Goal: Transaction & Acquisition: Purchase product/service

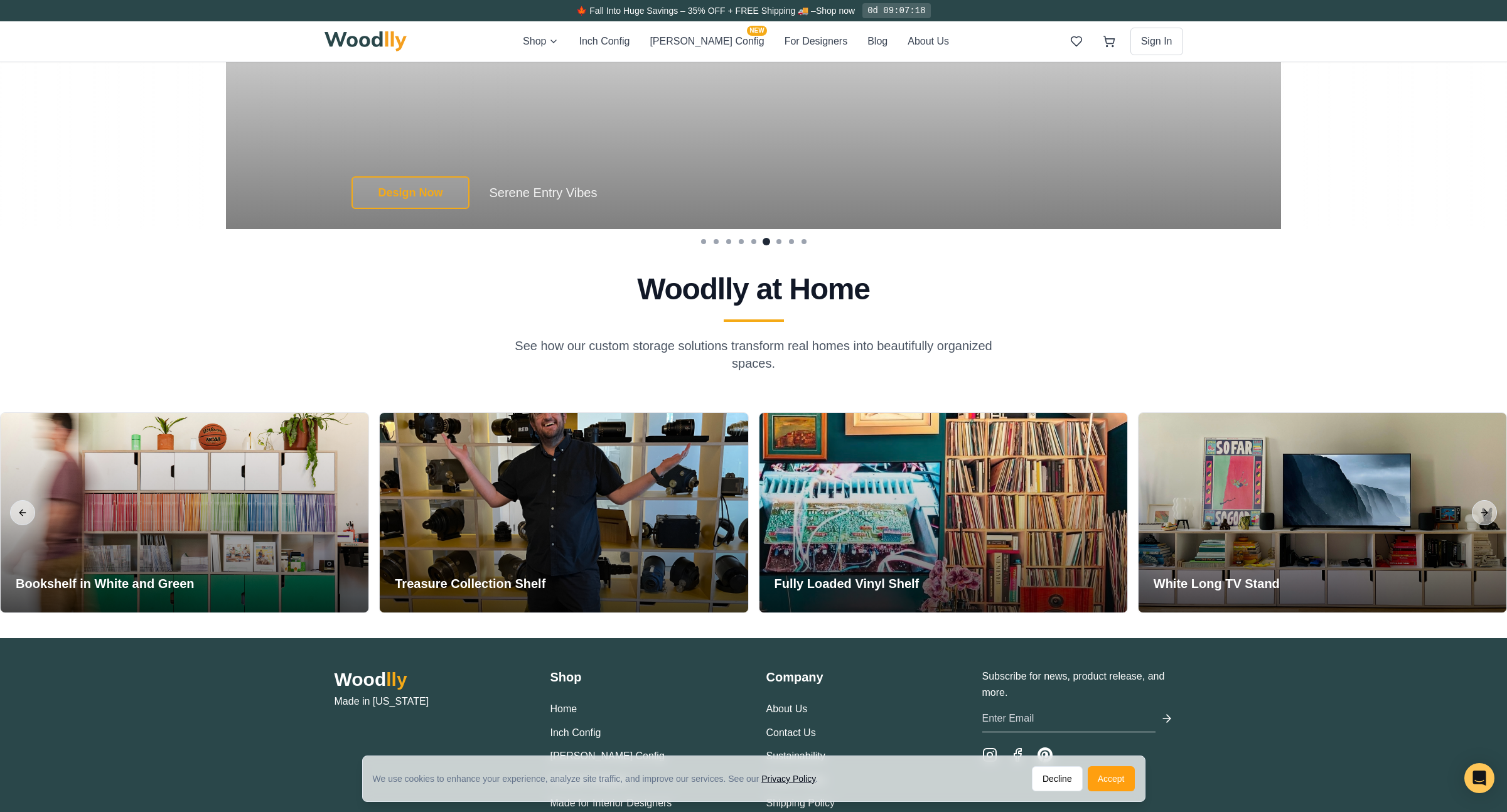
scroll to position [3036, 0]
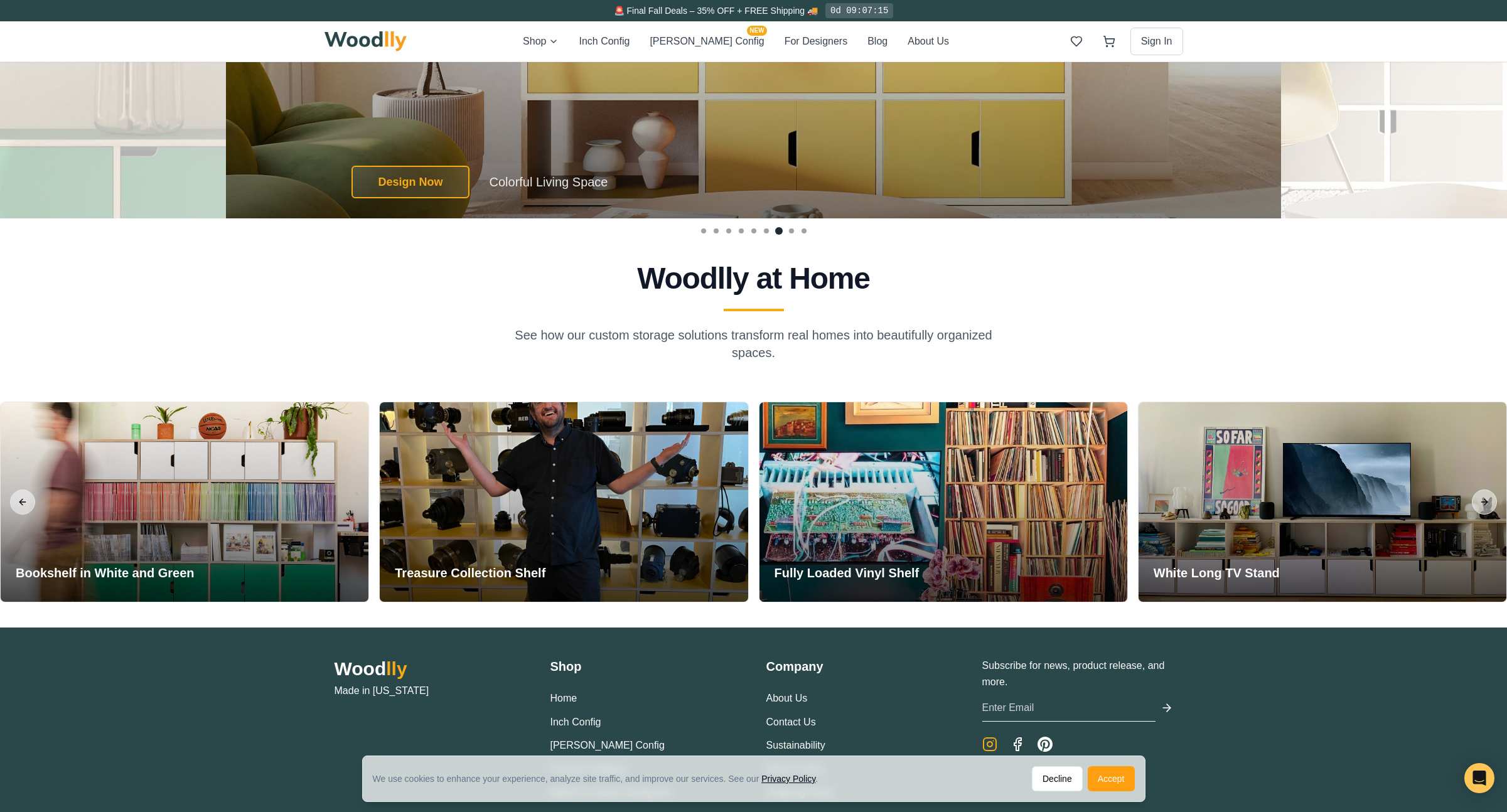
click at [989, 740] on icon "Instagram" at bounding box center [990, 744] width 15 height 15
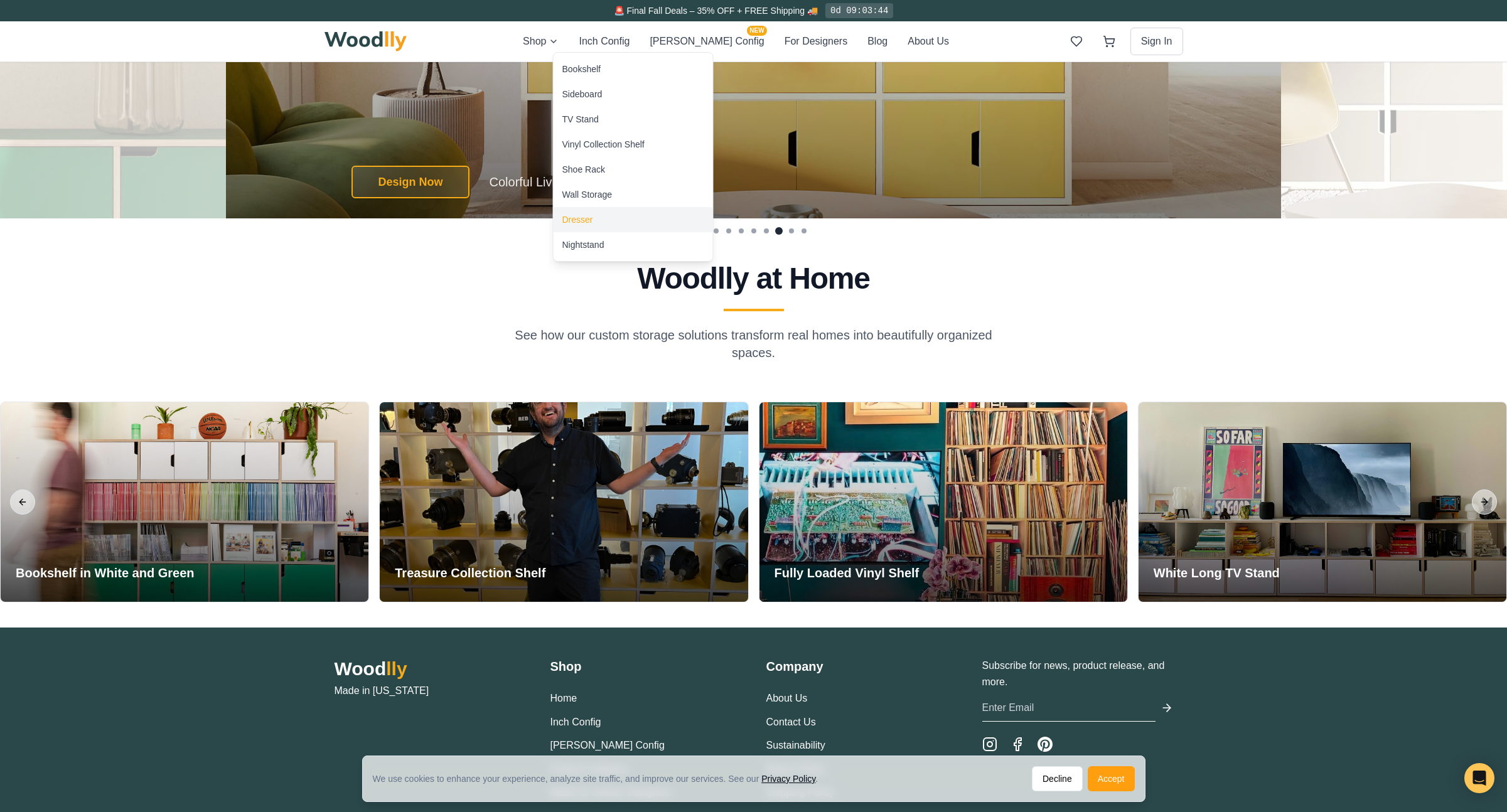
click at [575, 217] on div "Dresser" at bounding box center [577, 219] width 31 height 12
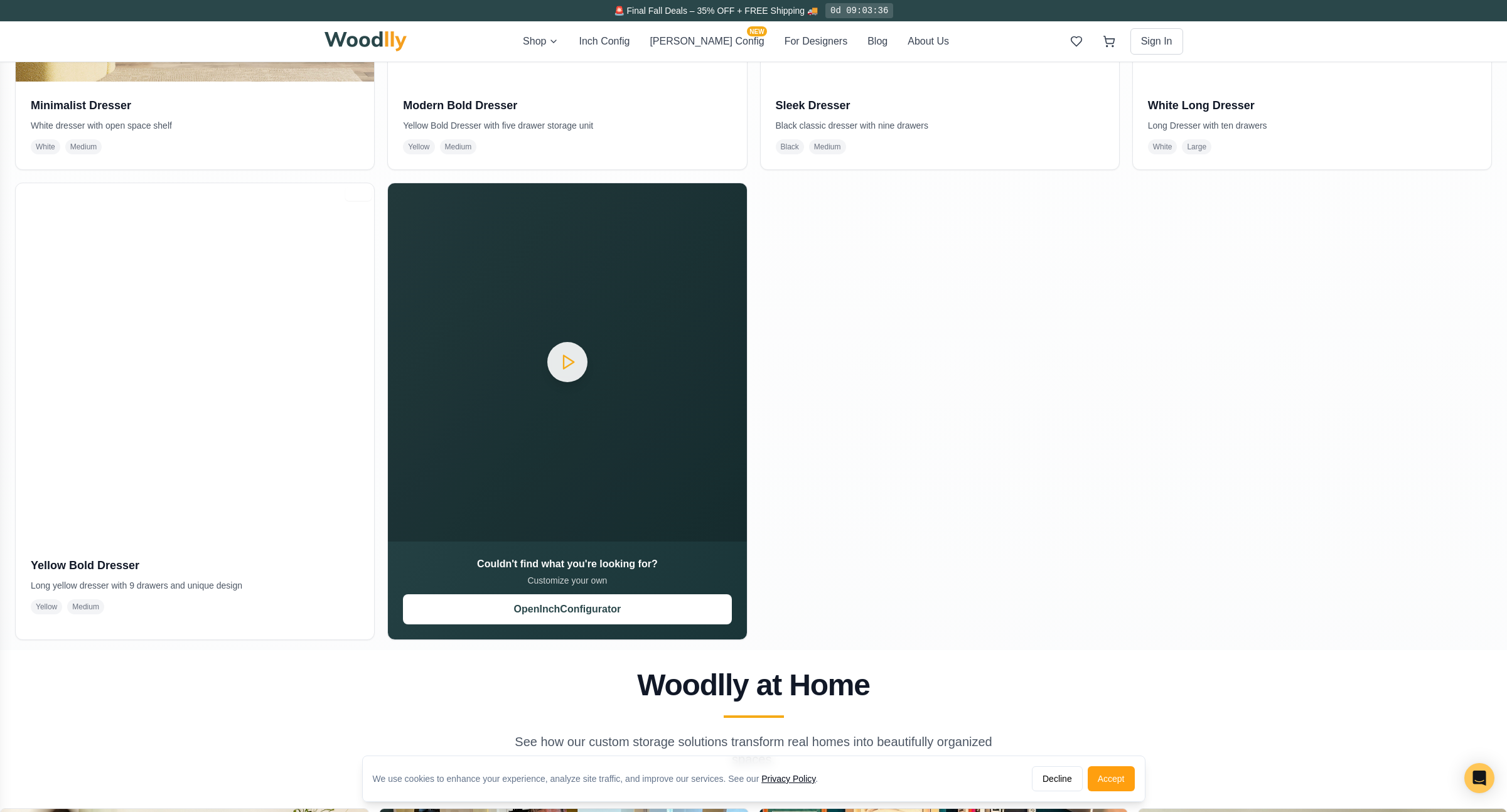
scroll to position [1085, 0]
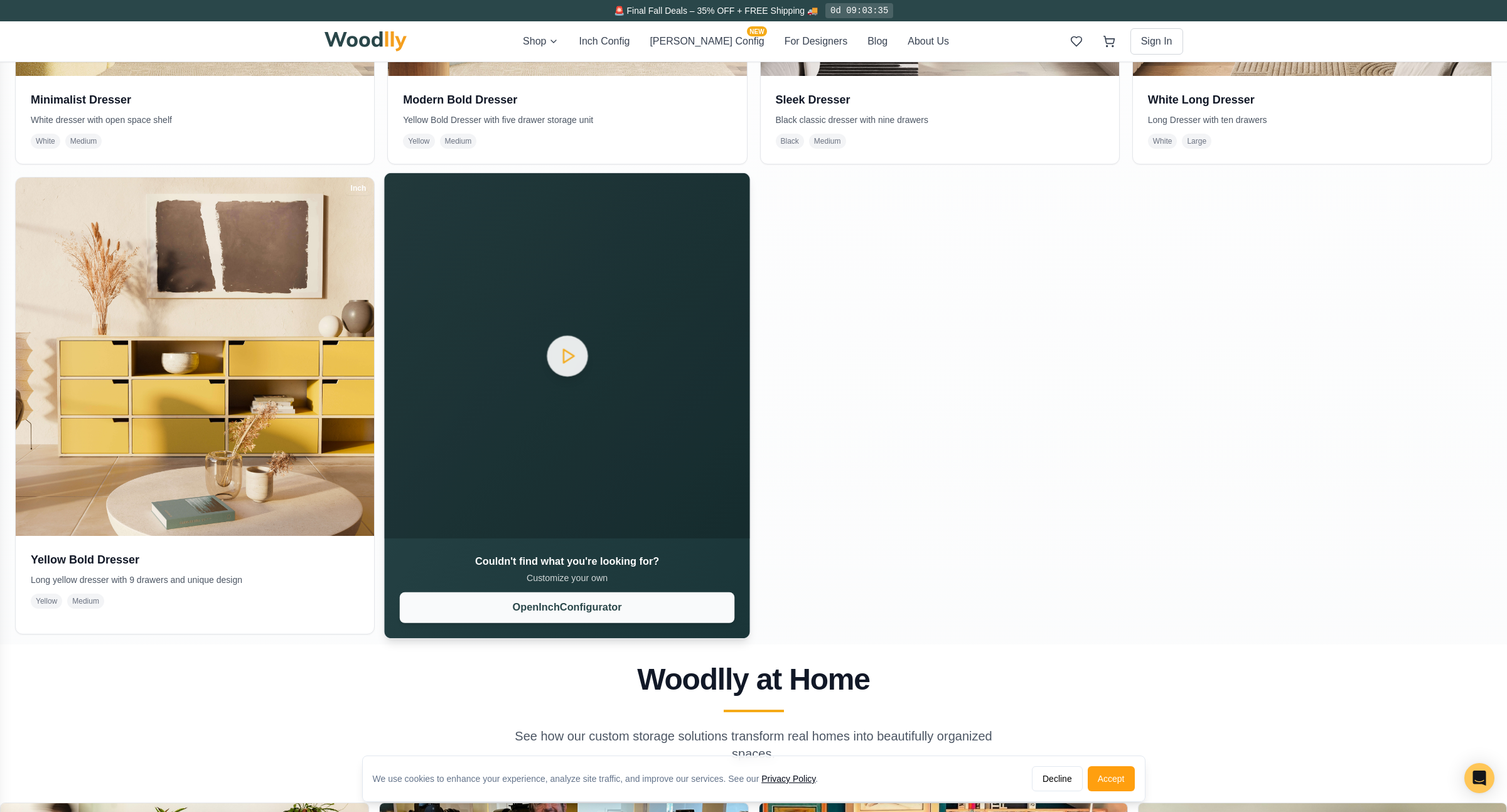
click at [559, 609] on button "Open Inch Configurator" at bounding box center [567, 607] width 335 height 31
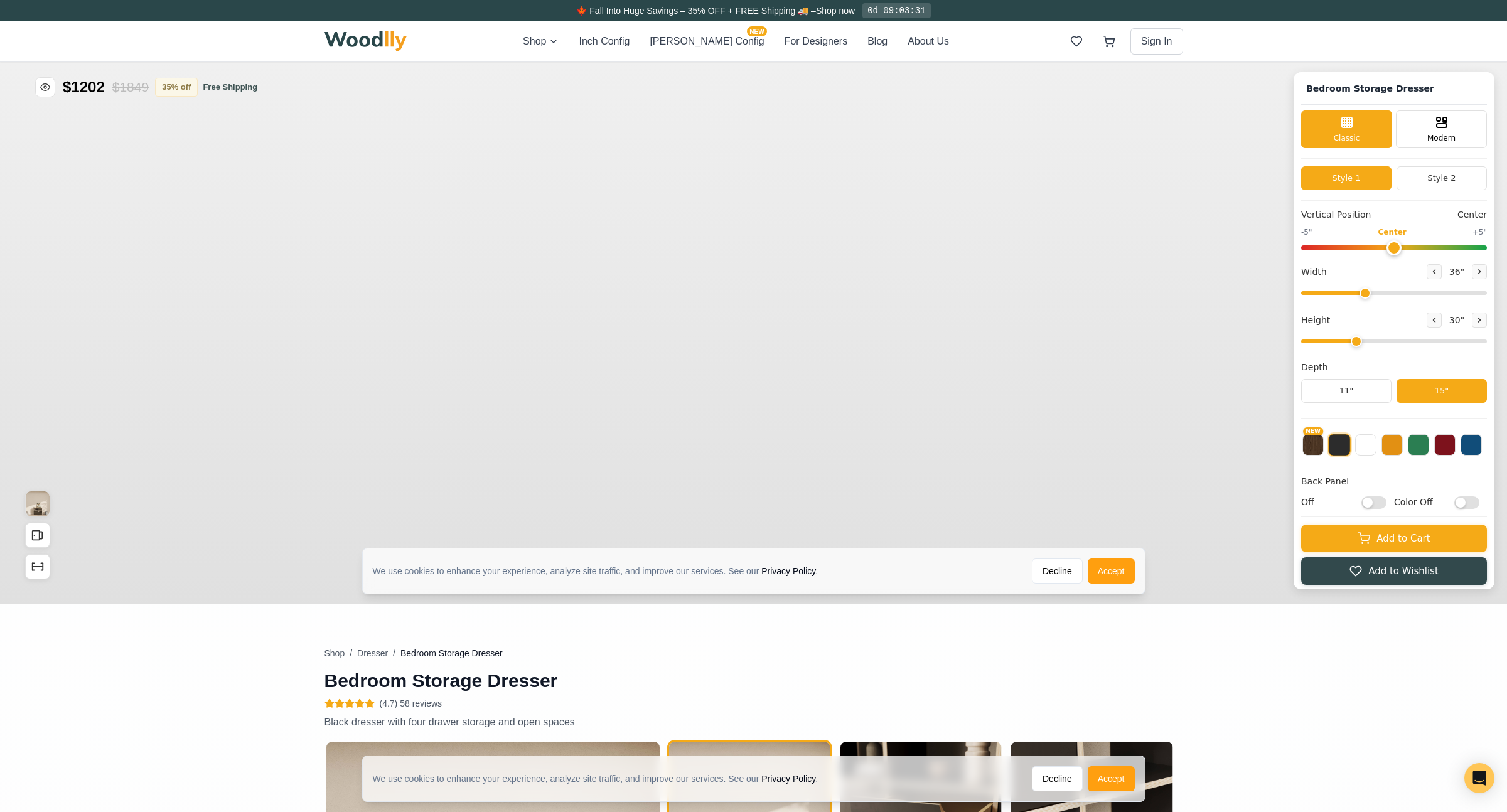
type input "36"
type input "3"
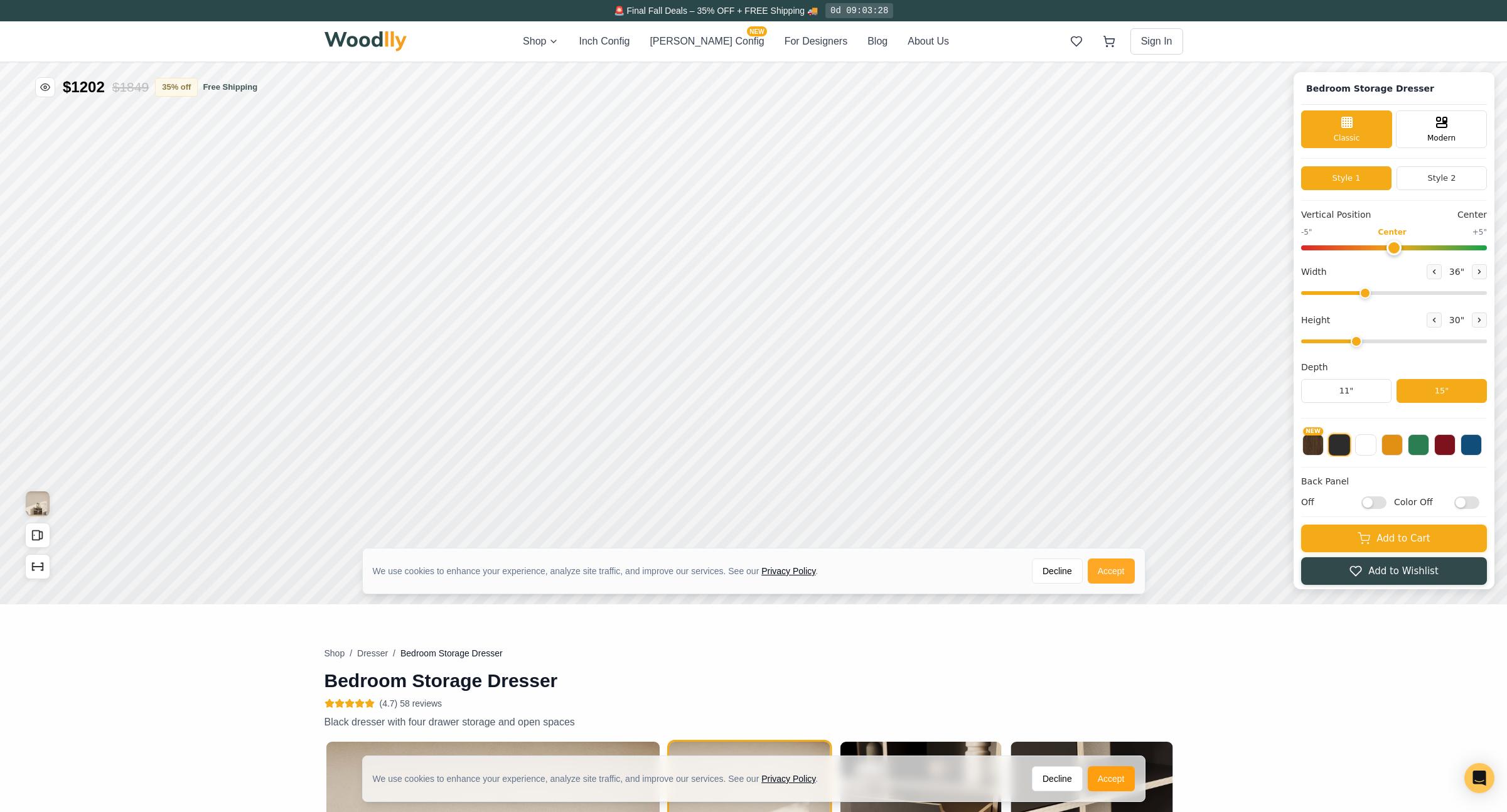
click at [1109, 572] on button "Accept" at bounding box center [1111, 571] width 47 height 25
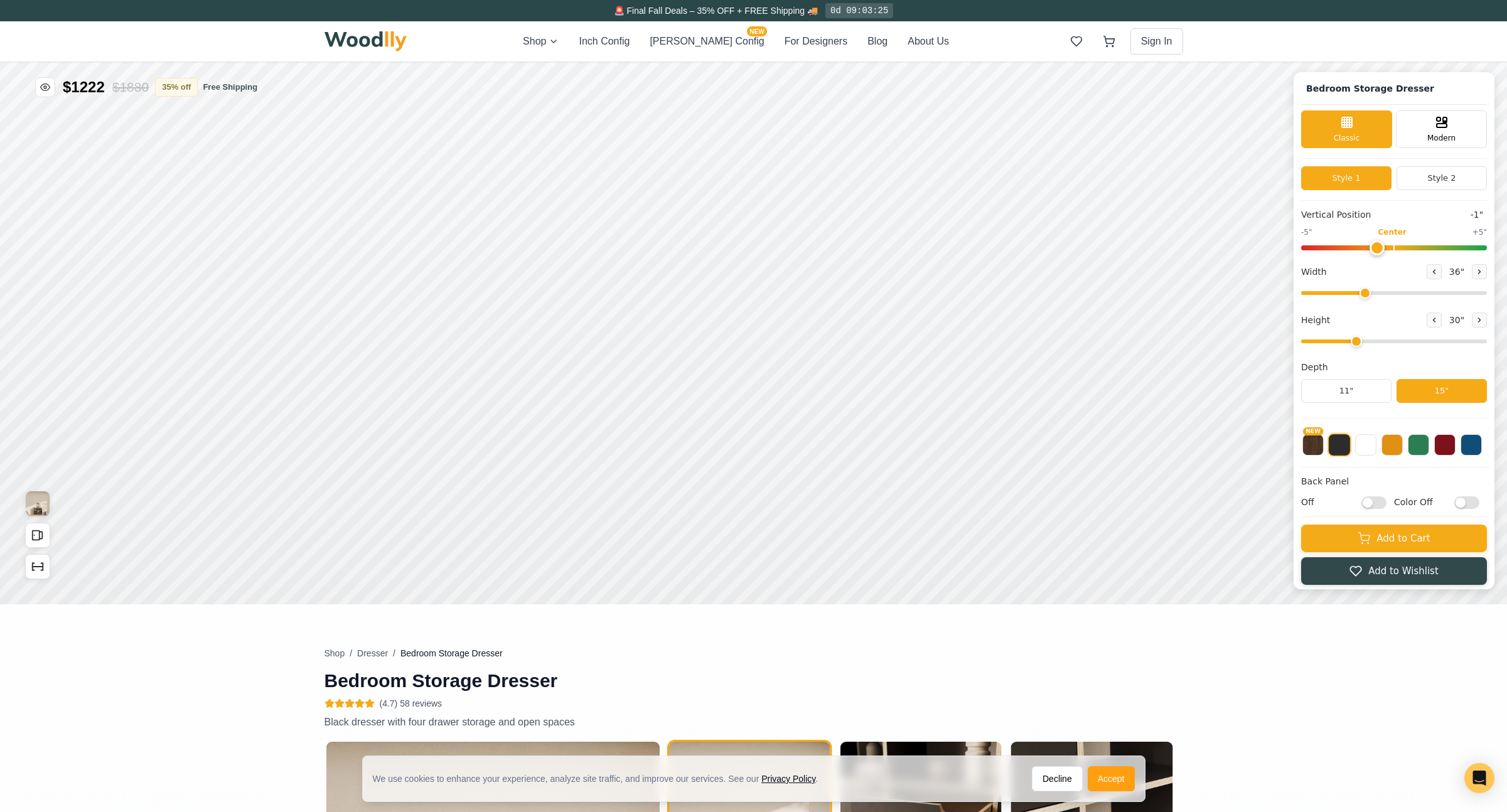
type input "0"
drag, startPoint x: 1402, startPoint y: 244, endPoint x: 1392, endPoint y: 249, distance: 11.2
click at [1394, 249] on input "range" at bounding box center [1394, 247] width 186 height 5
type input "72"
drag, startPoint x: 1370, startPoint y: 292, endPoint x: 1481, endPoint y: 298, distance: 111.2
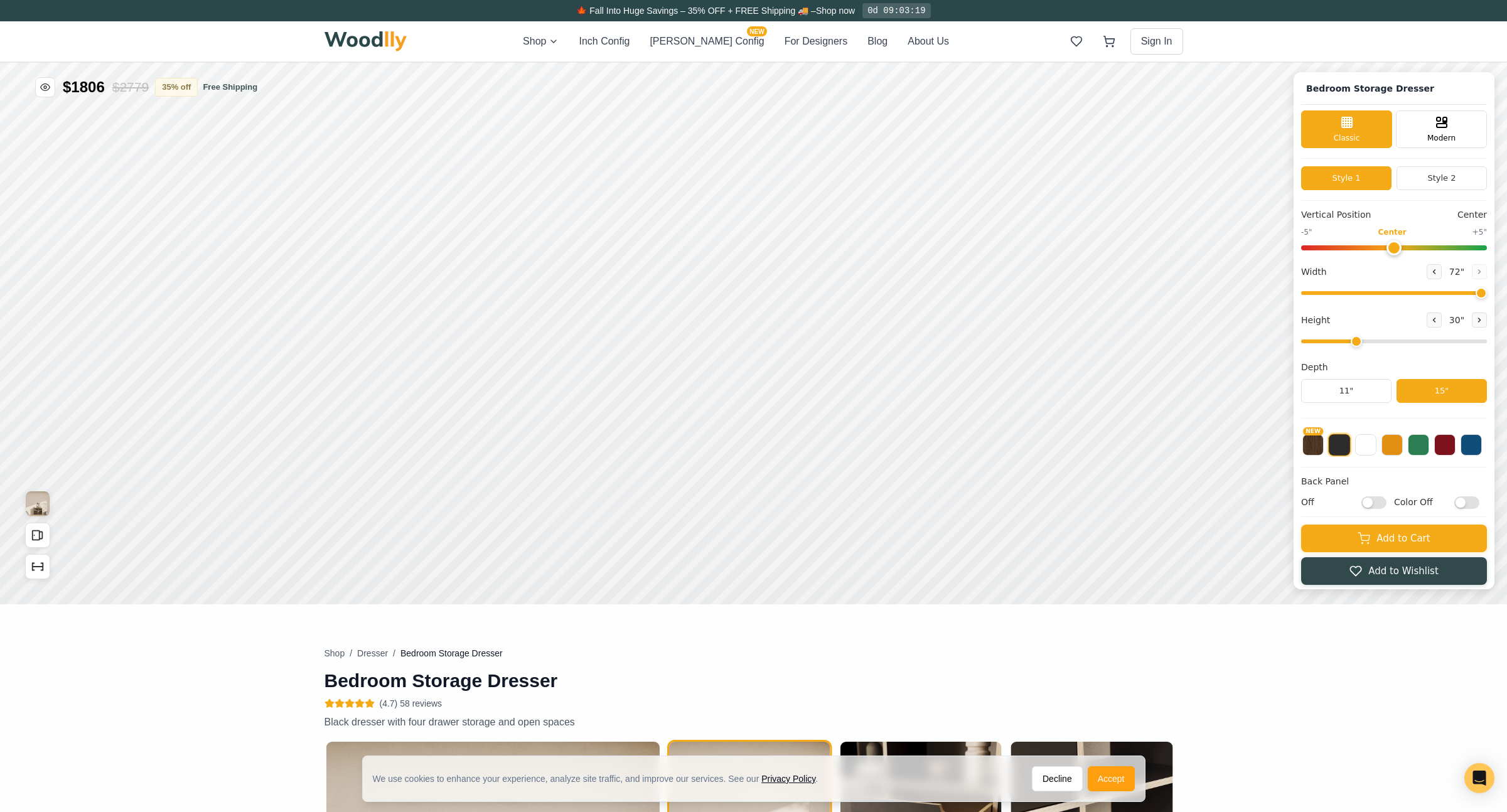
click at [1481, 295] on input "range" at bounding box center [1394, 293] width 186 height 4
type input "6"
drag, startPoint x: 1368, startPoint y: 341, endPoint x: 1420, endPoint y: 344, distance: 52.1
click at [1420, 344] on input "range" at bounding box center [1394, 341] width 186 height 4
click at [1346, 393] on button "11"" at bounding box center [1346, 391] width 90 height 24
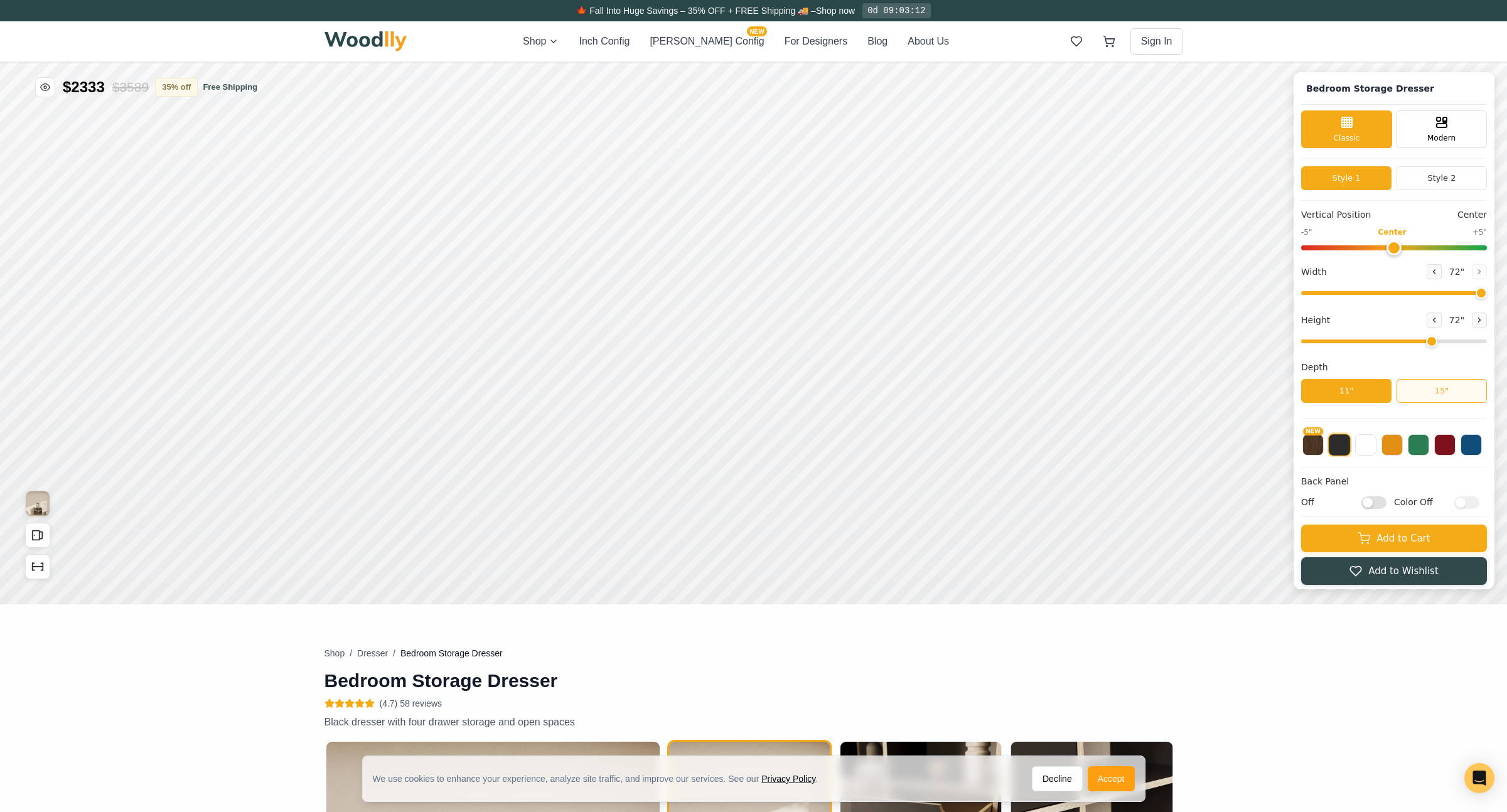
click at [1436, 391] on button "15"" at bounding box center [1441, 391] width 90 height 24
click at [1370, 447] on button at bounding box center [1366, 443] width 21 height 21
click at [1323, 449] on button "NEW" at bounding box center [1312, 443] width 21 height 21
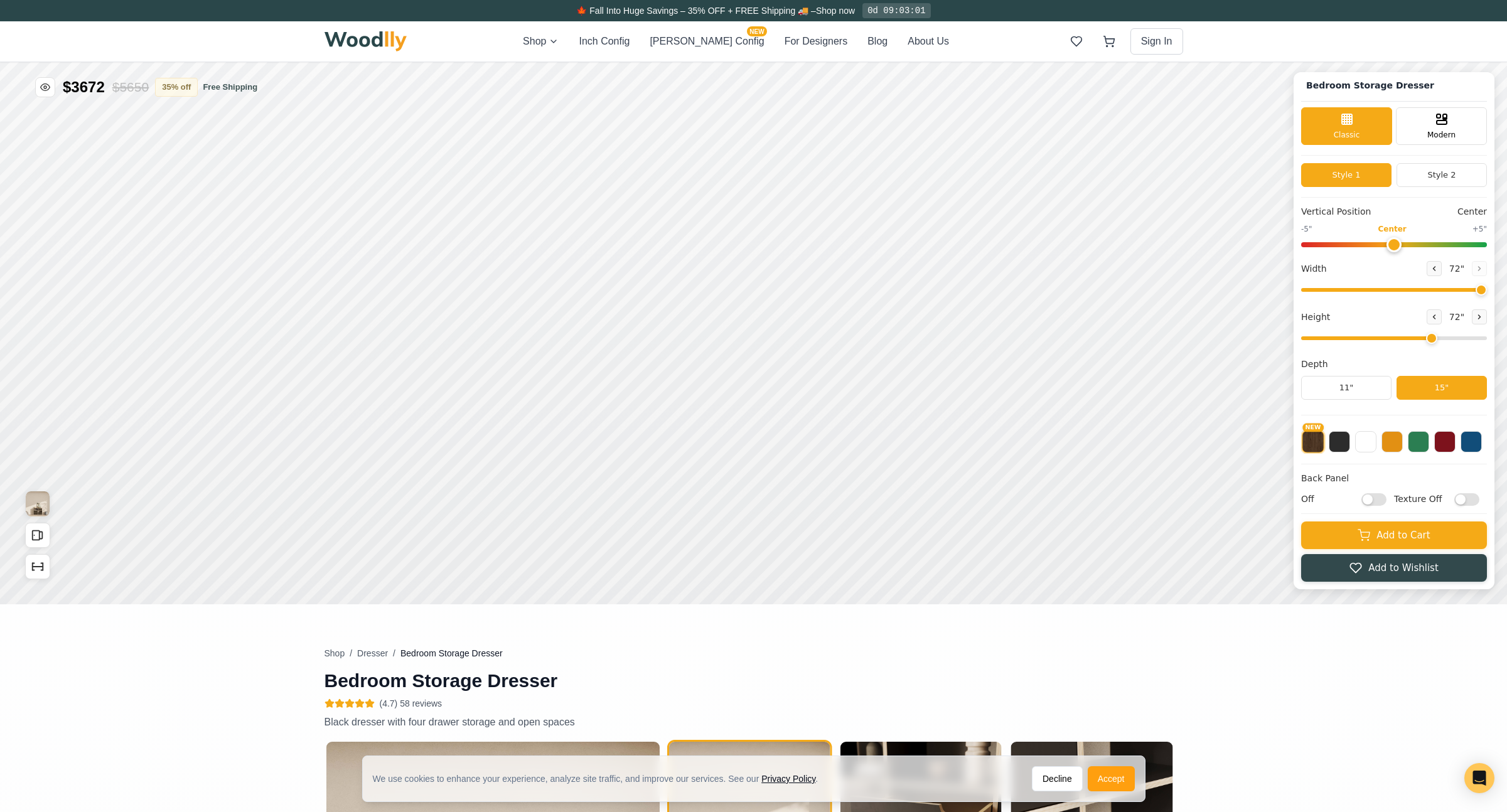
click at [1374, 501] on input "Off" at bounding box center [1374, 499] width 25 height 12
checkbox input "true"
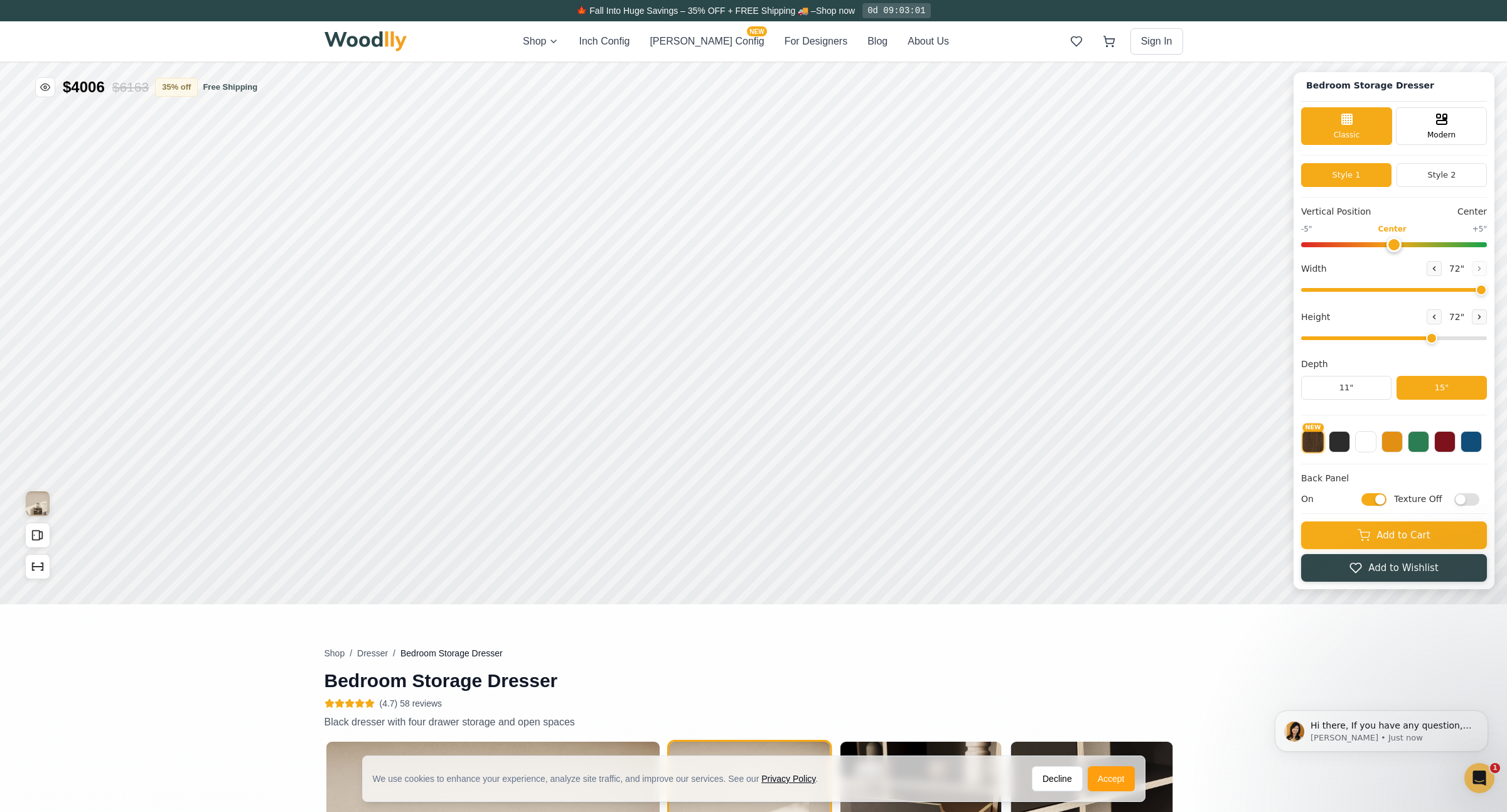
scroll to position [0, 0]
click at [1387, 534] on button "Add to Cart" at bounding box center [1394, 534] width 186 height 27
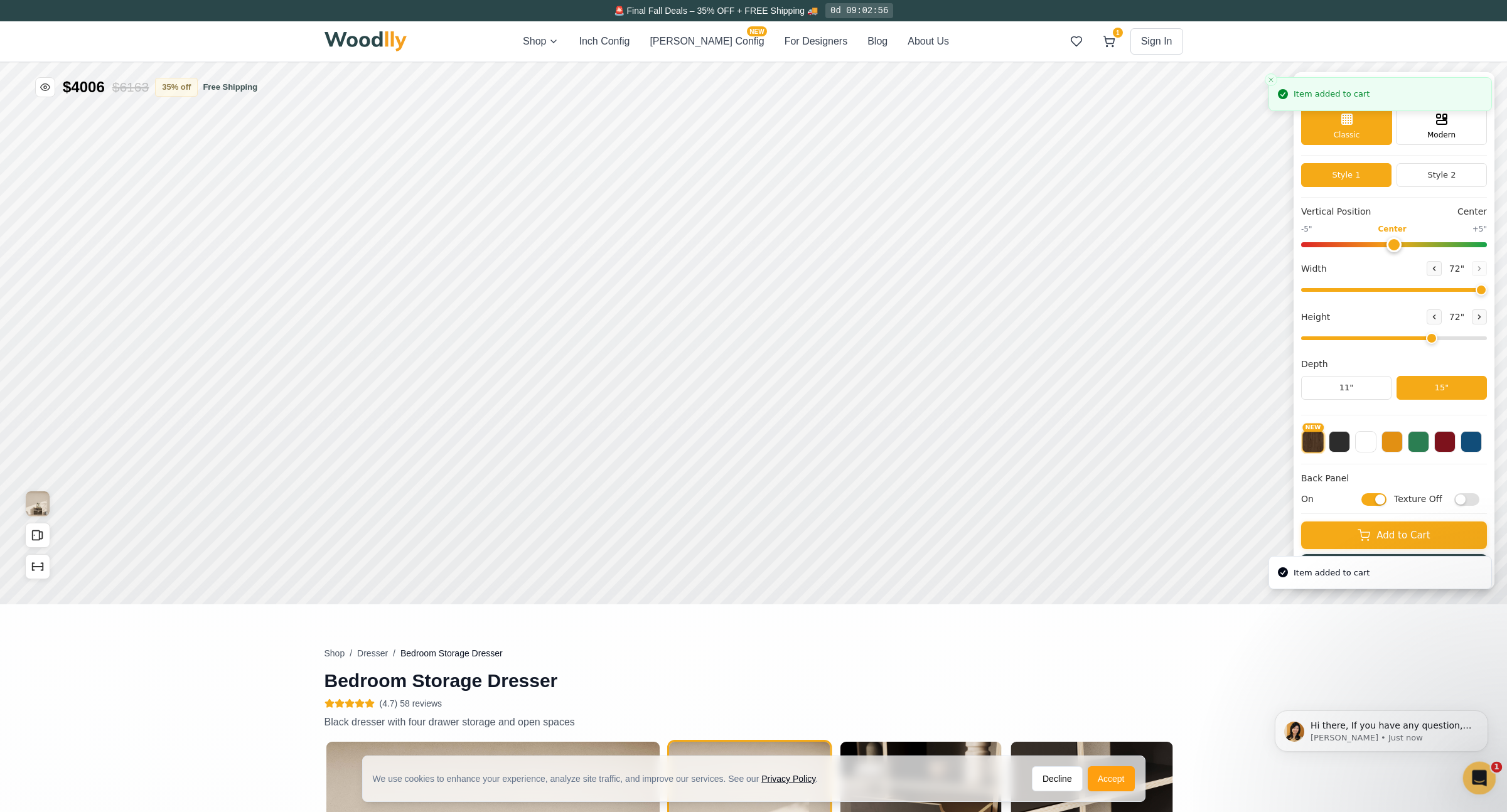
click at [1478, 776] on icon "Open Intercom Messenger" at bounding box center [1478, 776] width 20 height 20
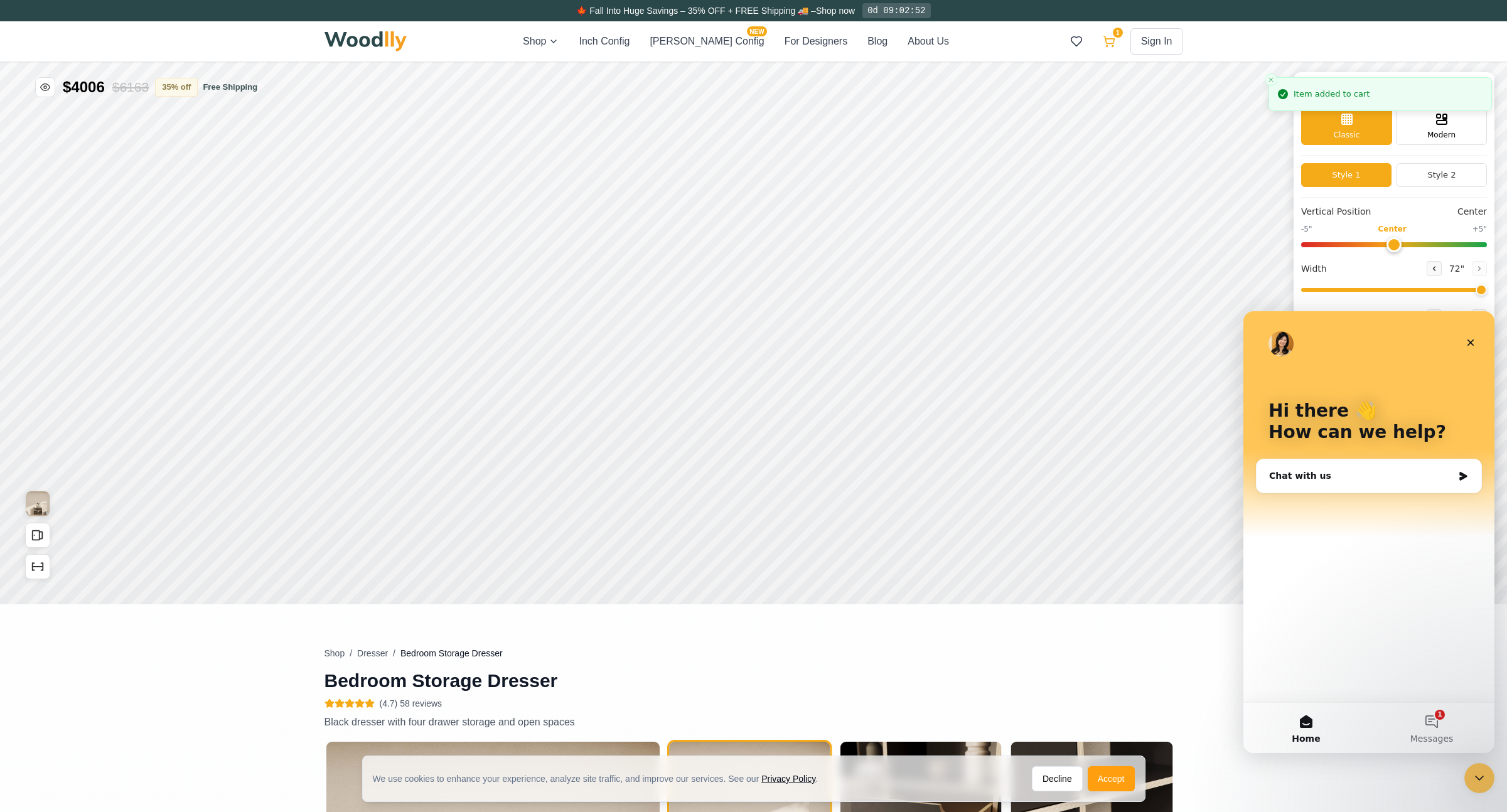
click at [1108, 44] on icon at bounding box center [1109, 41] width 12 height 12
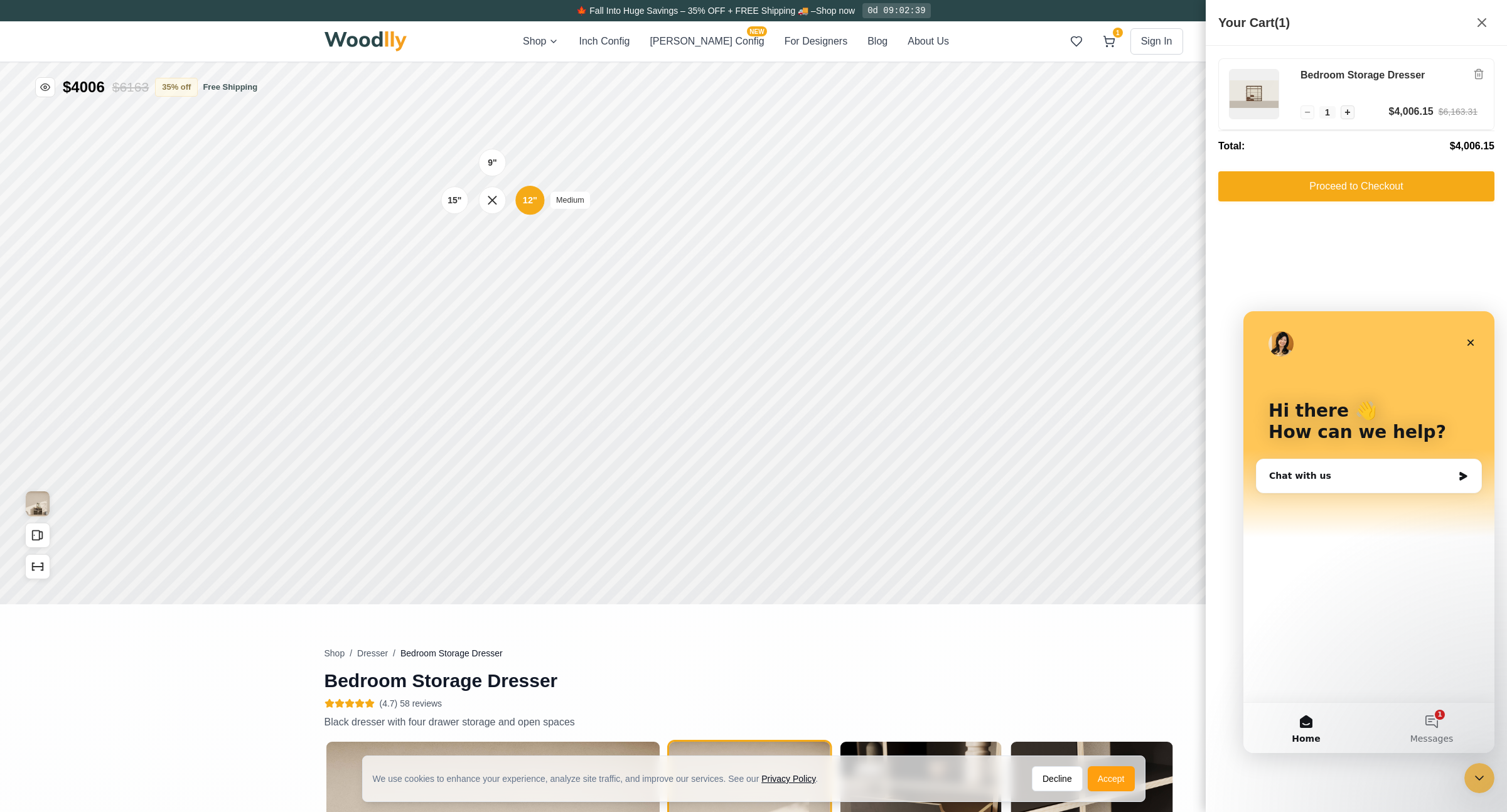
click at [529, 201] on div "12"" at bounding box center [529, 200] width 14 height 14
click at [537, 201] on div "12" Medium" at bounding box center [529, 200] width 29 height 29
click at [526, 262] on div "12"" at bounding box center [529, 261] width 14 height 14
click at [523, 315] on div "12"" at bounding box center [526, 316] width 14 height 14
click at [527, 313] on div "12"" at bounding box center [526, 316] width 14 height 14
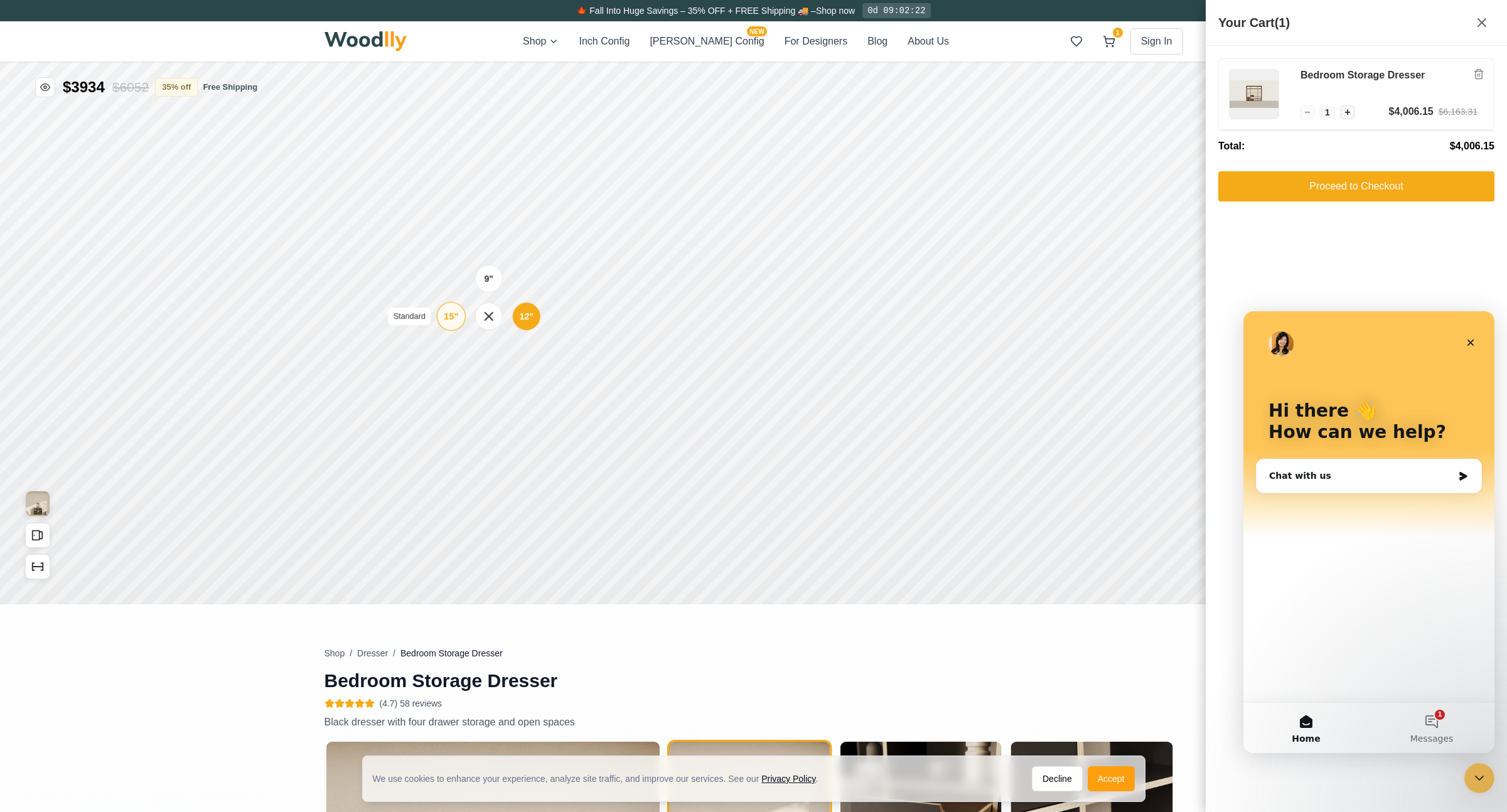
click at [447, 318] on div "15"" at bounding box center [451, 316] width 14 height 14
click at [566, 41] on html "We use cookies to enhance your experience, analyze site traffic, and improve ou…" at bounding box center [754, 406] width 1507 height 812
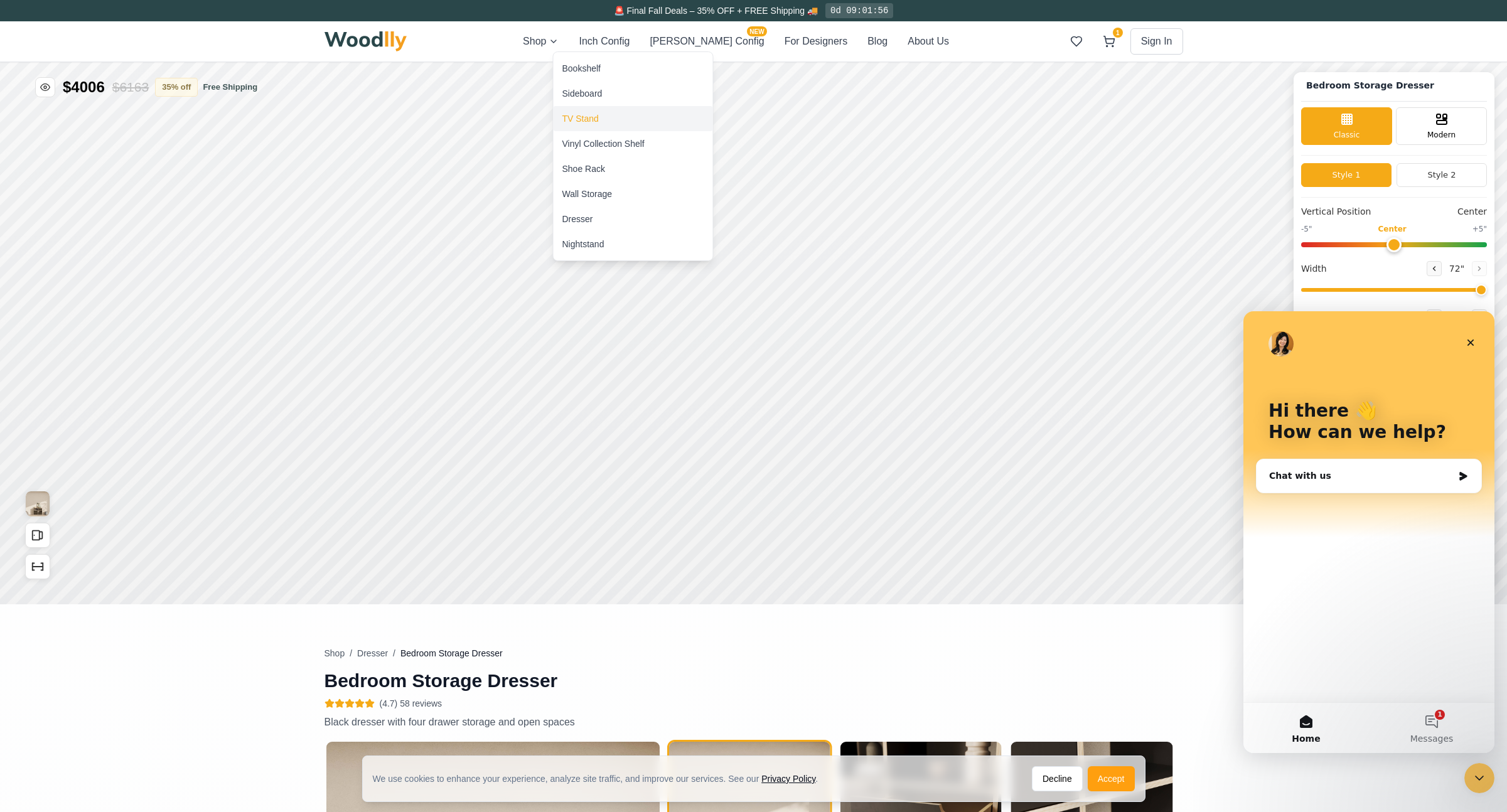
click at [585, 116] on div "TV Stand" at bounding box center [580, 118] width 36 height 12
